Goal: Check status

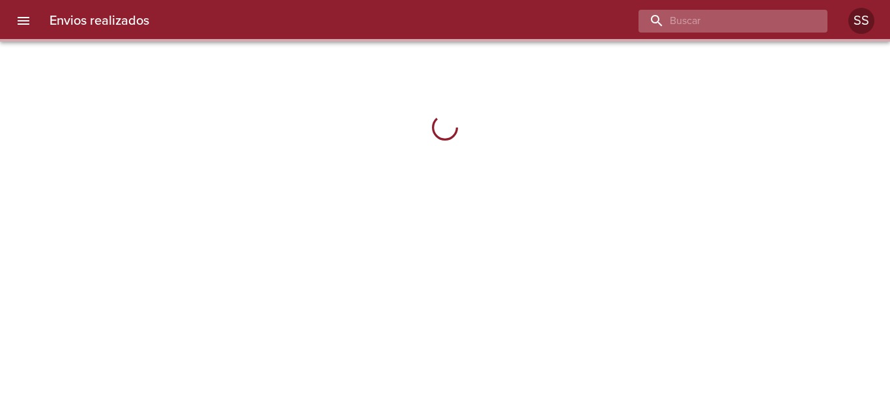
click at [749, 19] on input "buscar" at bounding box center [722, 21] width 167 height 23
paste input "[PERSON_NAME]"
type input "[PERSON_NAME]"
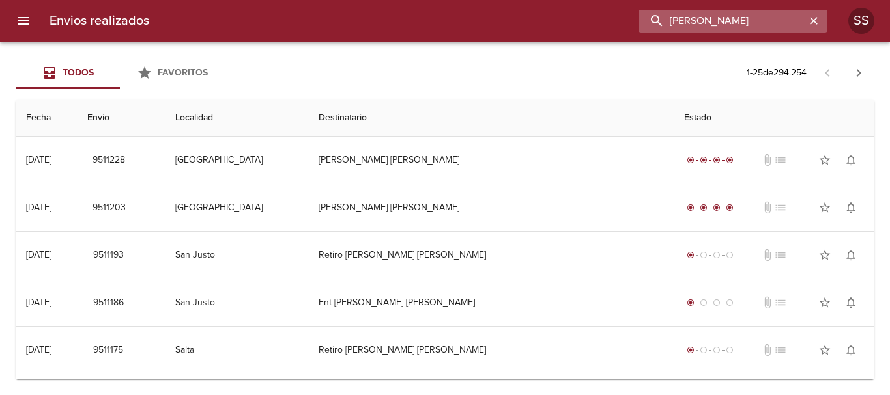
click at [769, 24] on input "[PERSON_NAME]" at bounding box center [722, 21] width 167 height 23
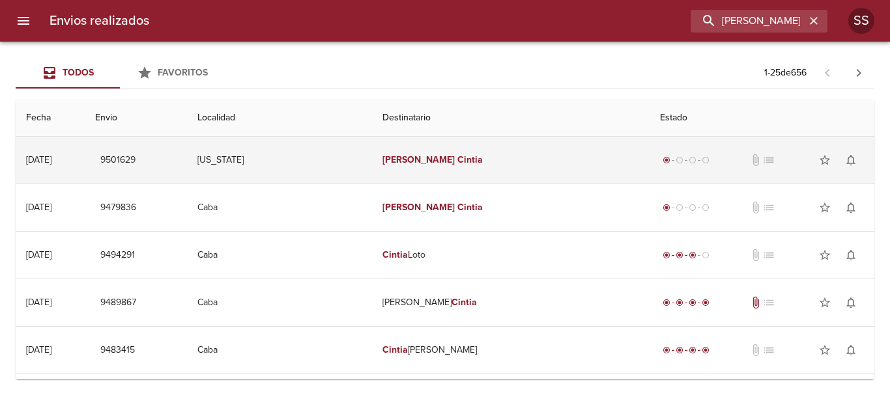
click at [420, 156] on em "[PERSON_NAME]" at bounding box center [418, 159] width 72 height 11
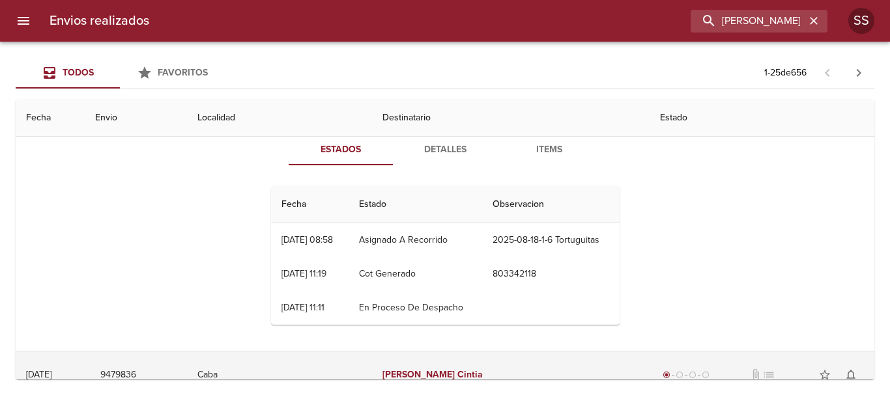
scroll to position [195, 0]
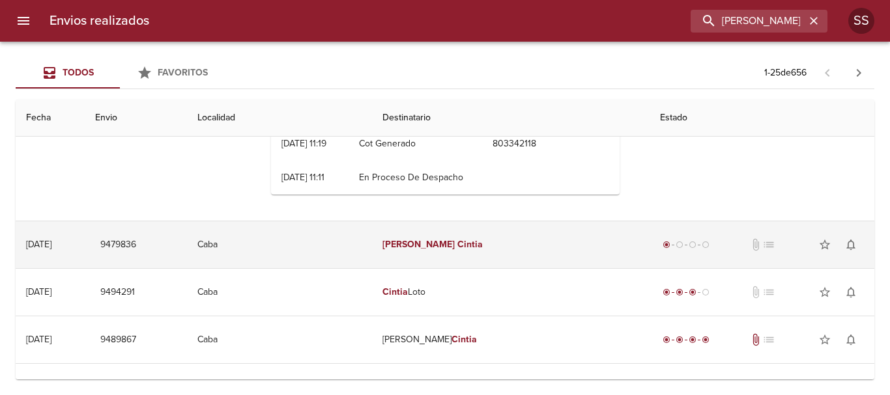
click at [427, 242] on em "[PERSON_NAME]" at bounding box center [418, 244] width 72 height 11
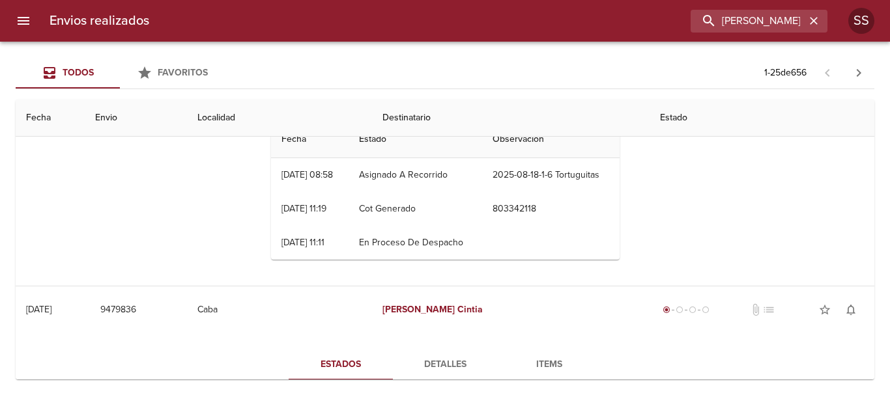
scroll to position [0, 0]
